Goal: Transaction & Acquisition: Purchase product/service

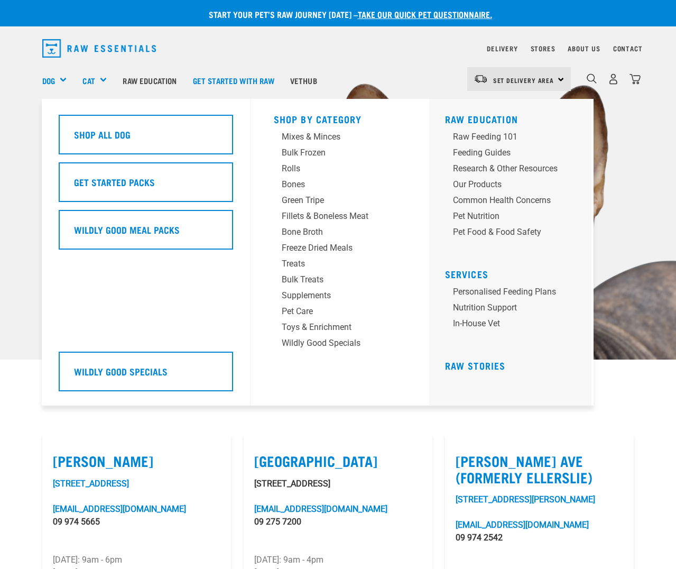
click at [64, 80] on div "Dog" at bounding box center [58, 80] width 33 height 42
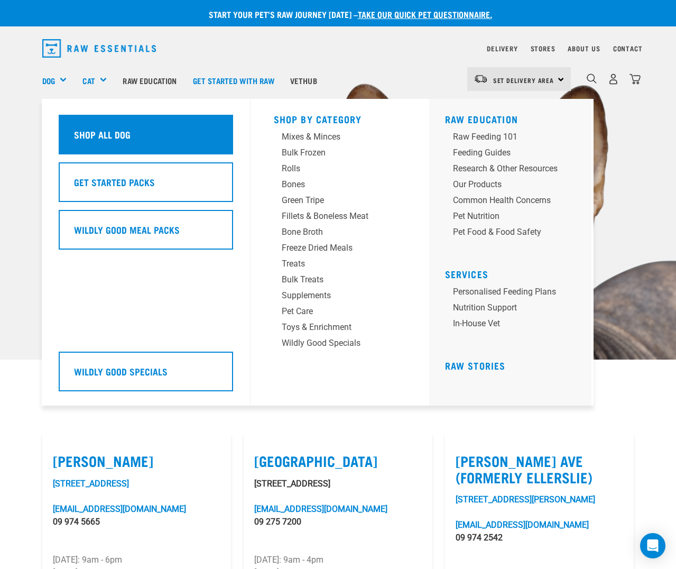
click at [97, 134] on div "Shop All Dog" at bounding box center [146, 135] width 174 height 40
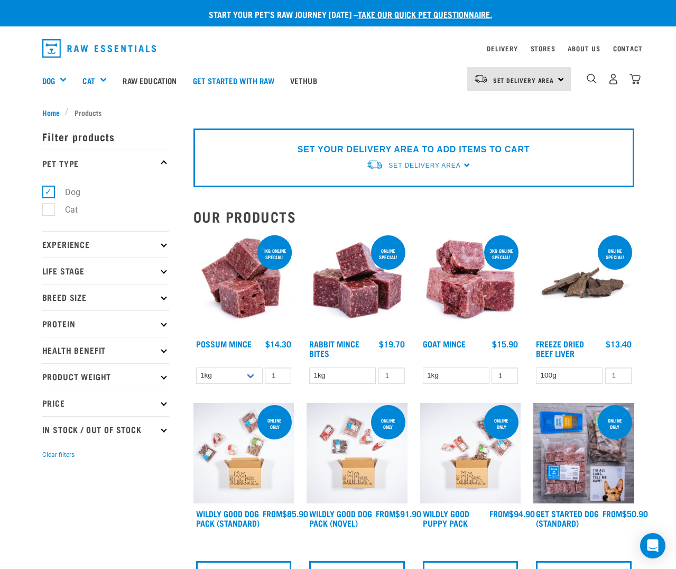
click at [165, 270] on icon at bounding box center [164, 271] width 6 height 6
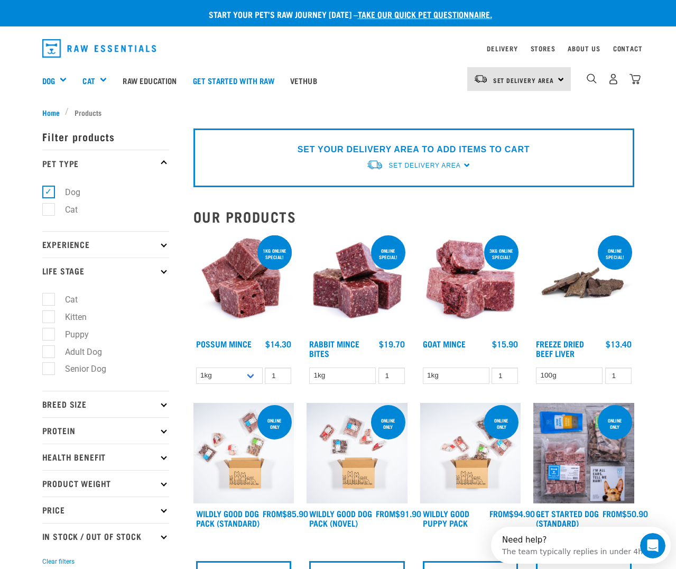
click at [50, 337] on label "Puppy" at bounding box center [70, 334] width 45 height 13
click at [49, 336] on input "Puppy" at bounding box center [45, 332] width 7 height 7
checkbox input "true"
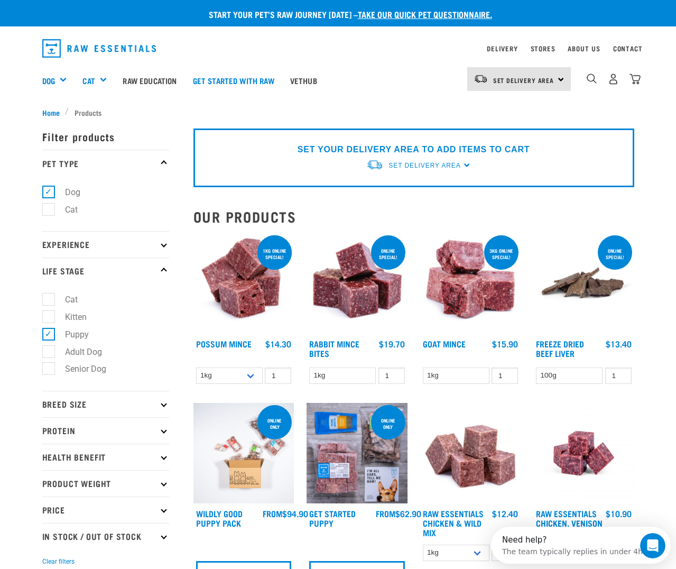
click at [163, 409] on p "Breed Size" at bounding box center [105, 404] width 127 height 26
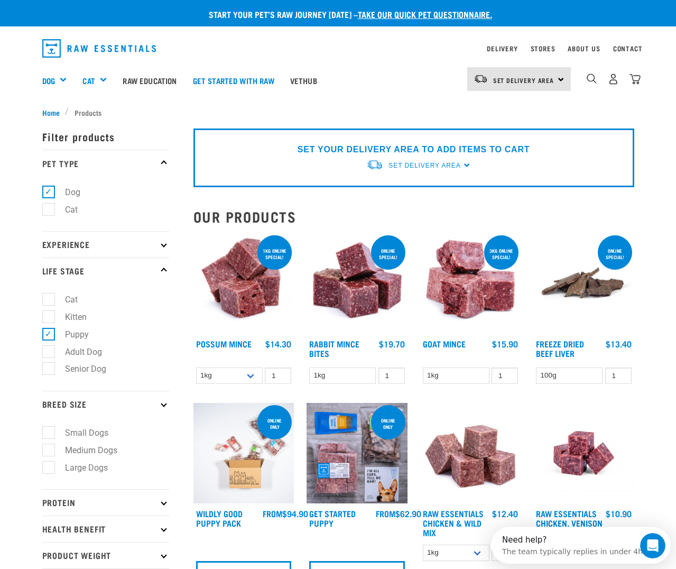
click at [50, 435] on label "Small Dogs" at bounding box center [80, 432] width 64 height 13
click at [49, 434] on input "Small Dogs" at bounding box center [45, 431] width 7 height 7
checkbox input "true"
click at [50, 449] on label "Medium Dogs" at bounding box center [84, 449] width 73 height 13
click at [49, 449] on input "Medium Dogs" at bounding box center [45, 447] width 7 height 7
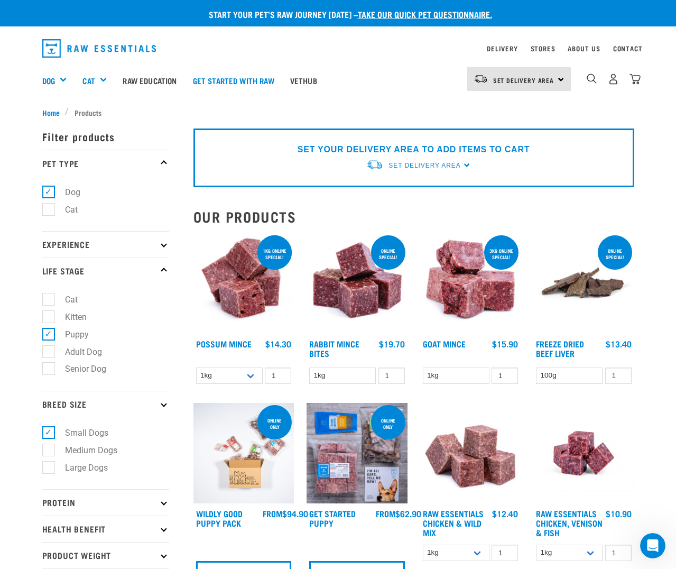
checkbox input "true"
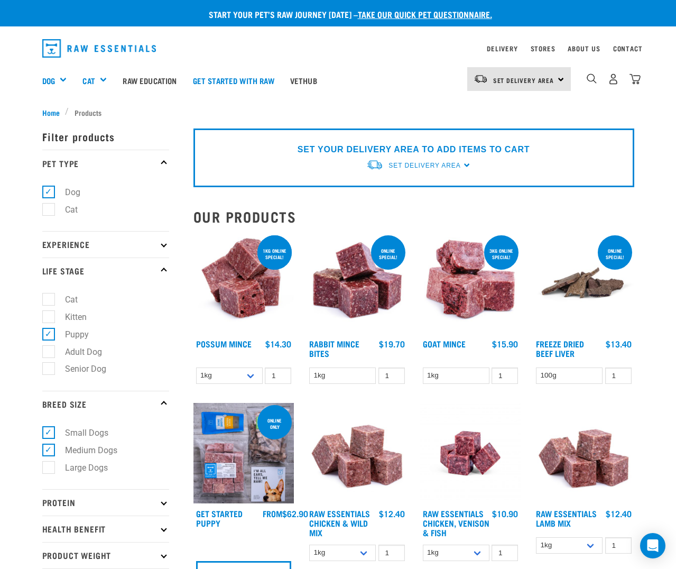
click at [142, 498] on p "Protein" at bounding box center [105, 502] width 127 height 26
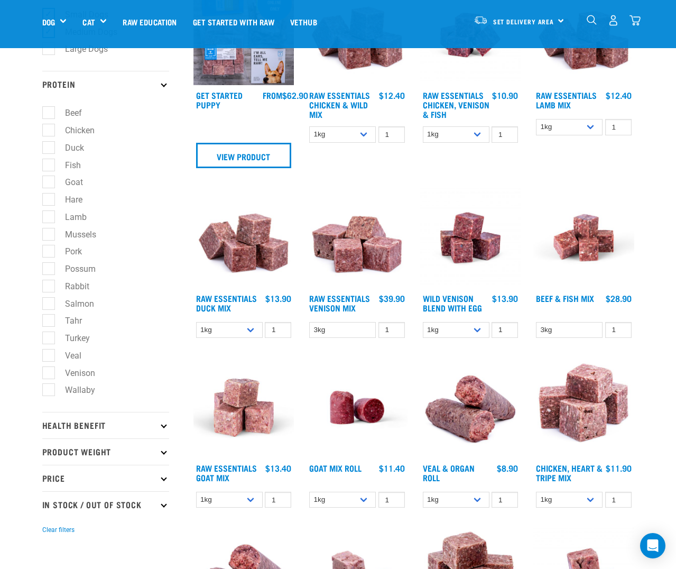
scroll to position [360, 0]
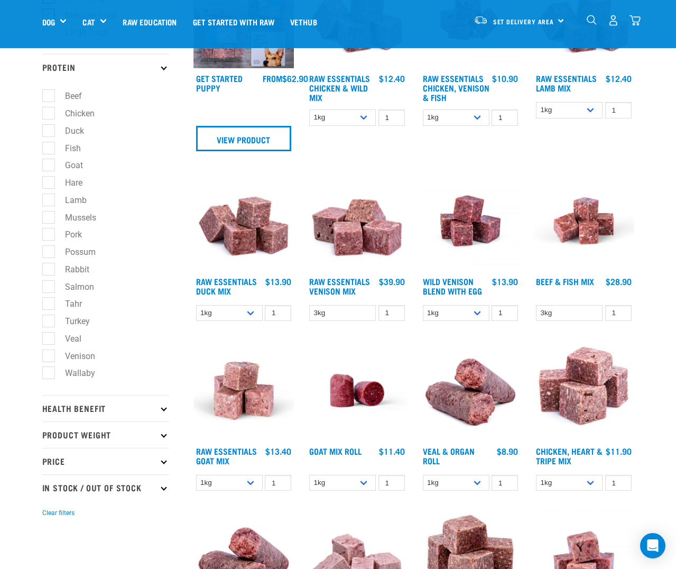
click at [118, 415] on p "Health Benefit" at bounding box center [105, 408] width 127 height 26
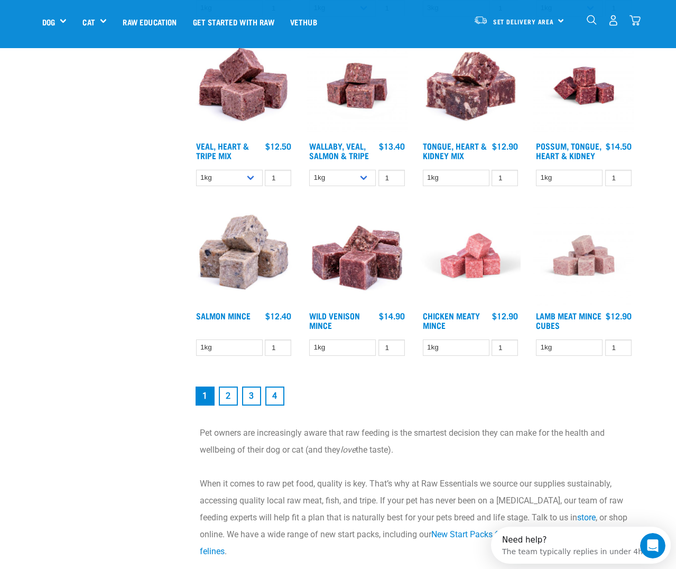
scroll to position [1286, 0]
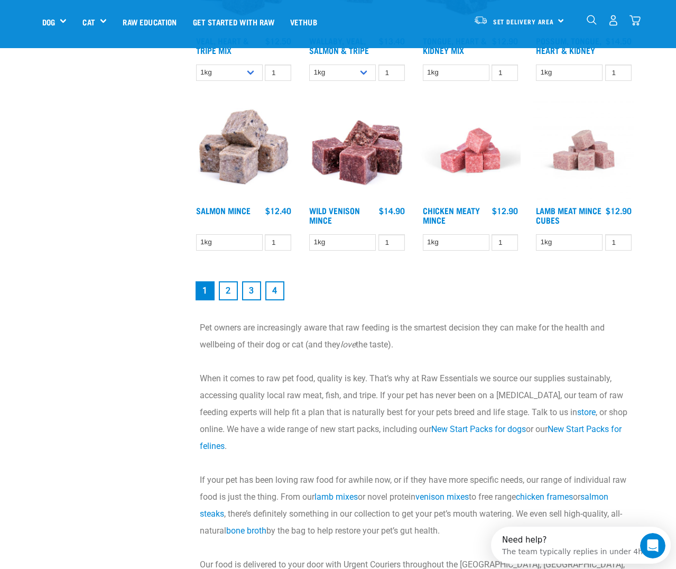
click at [231, 300] on link "2" at bounding box center [228, 290] width 19 height 19
